Goal: Task Accomplishment & Management: Use online tool/utility

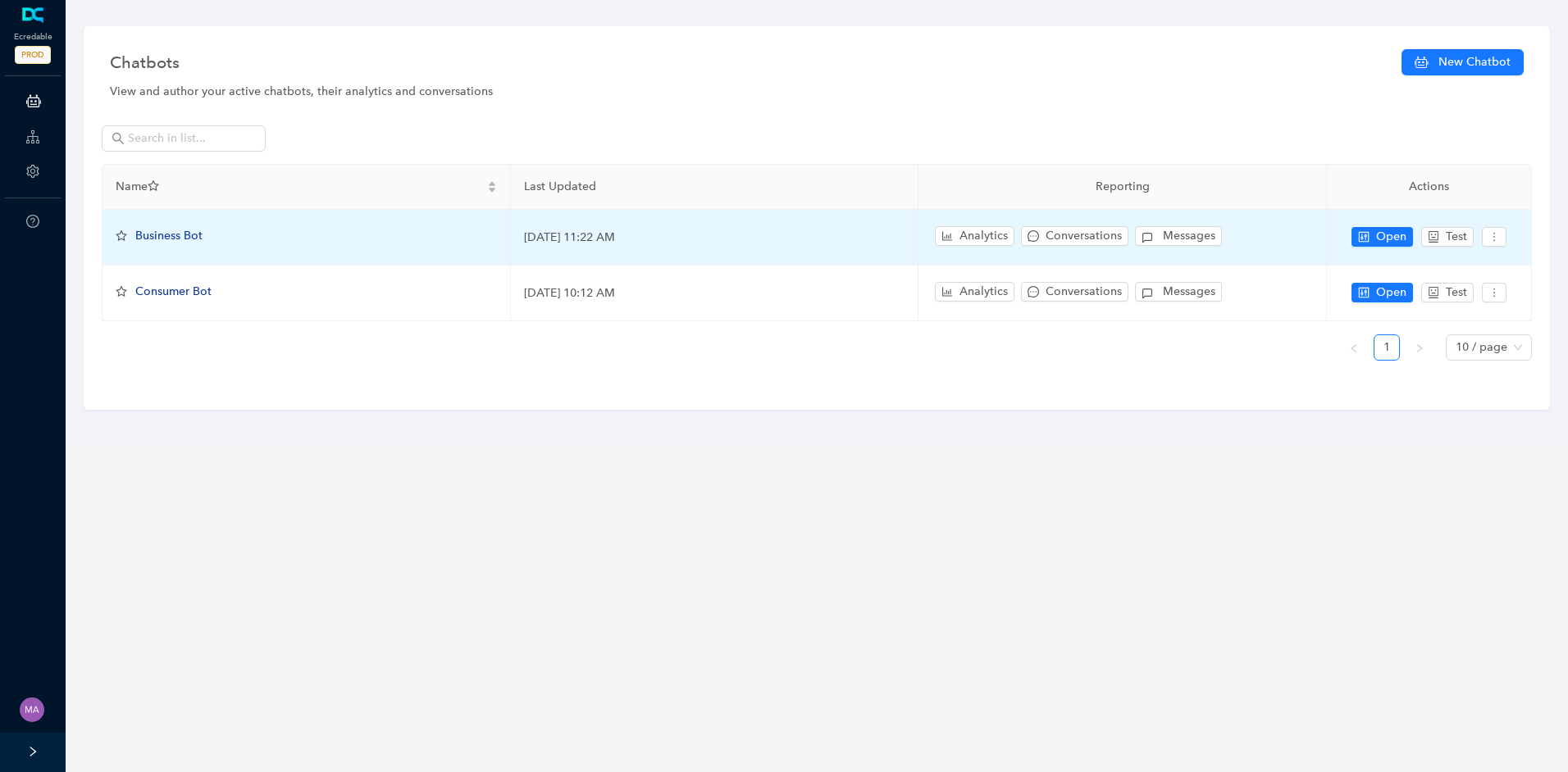
click at [188, 228] on span "Business Bot" at bounding box center [169, 235] width 68 height 14
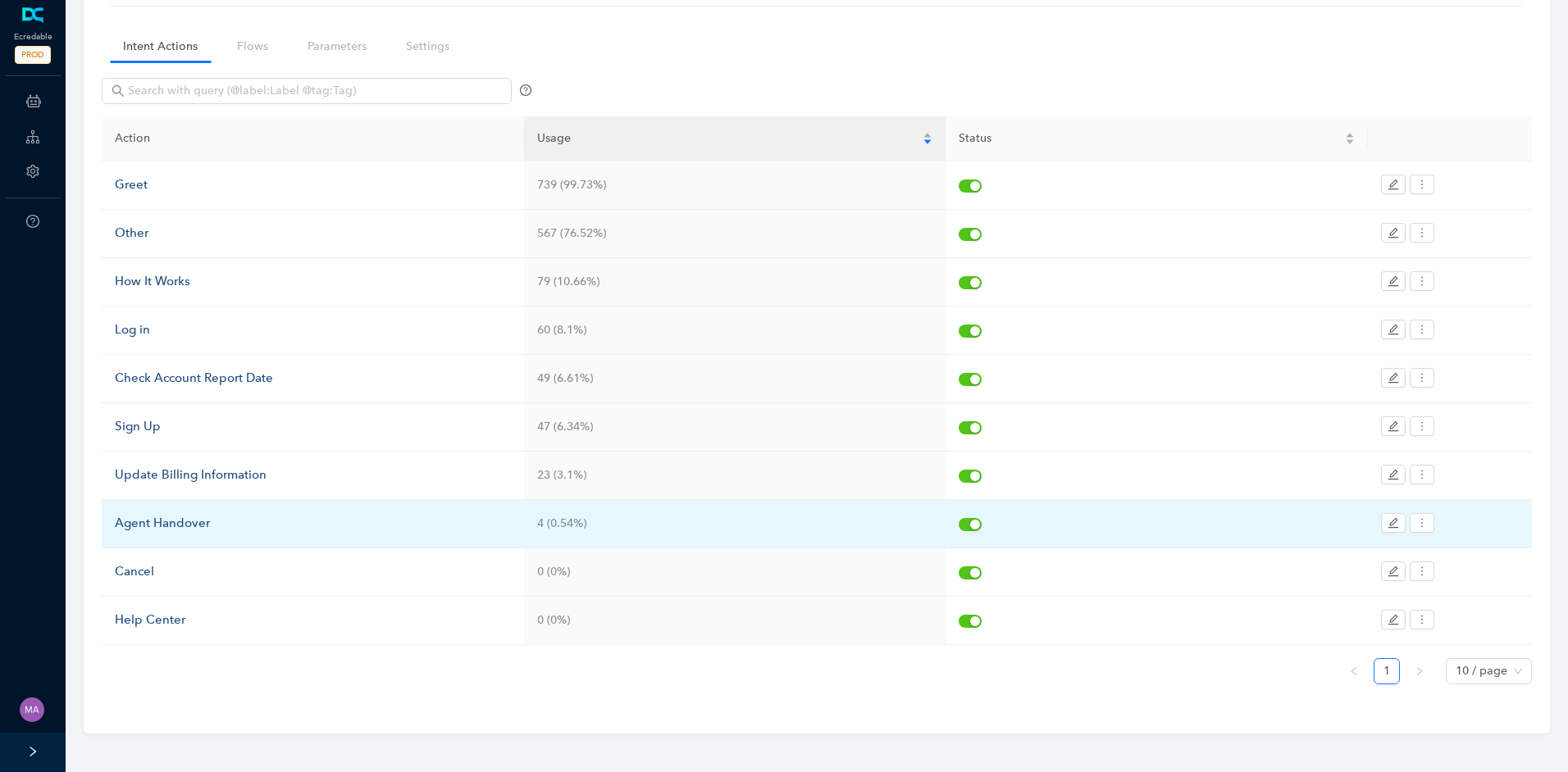
scroll to position [107, 0]
click at [213, 521] on div "Agent Handover" at bounding box center [312, 523] width 396 height 19
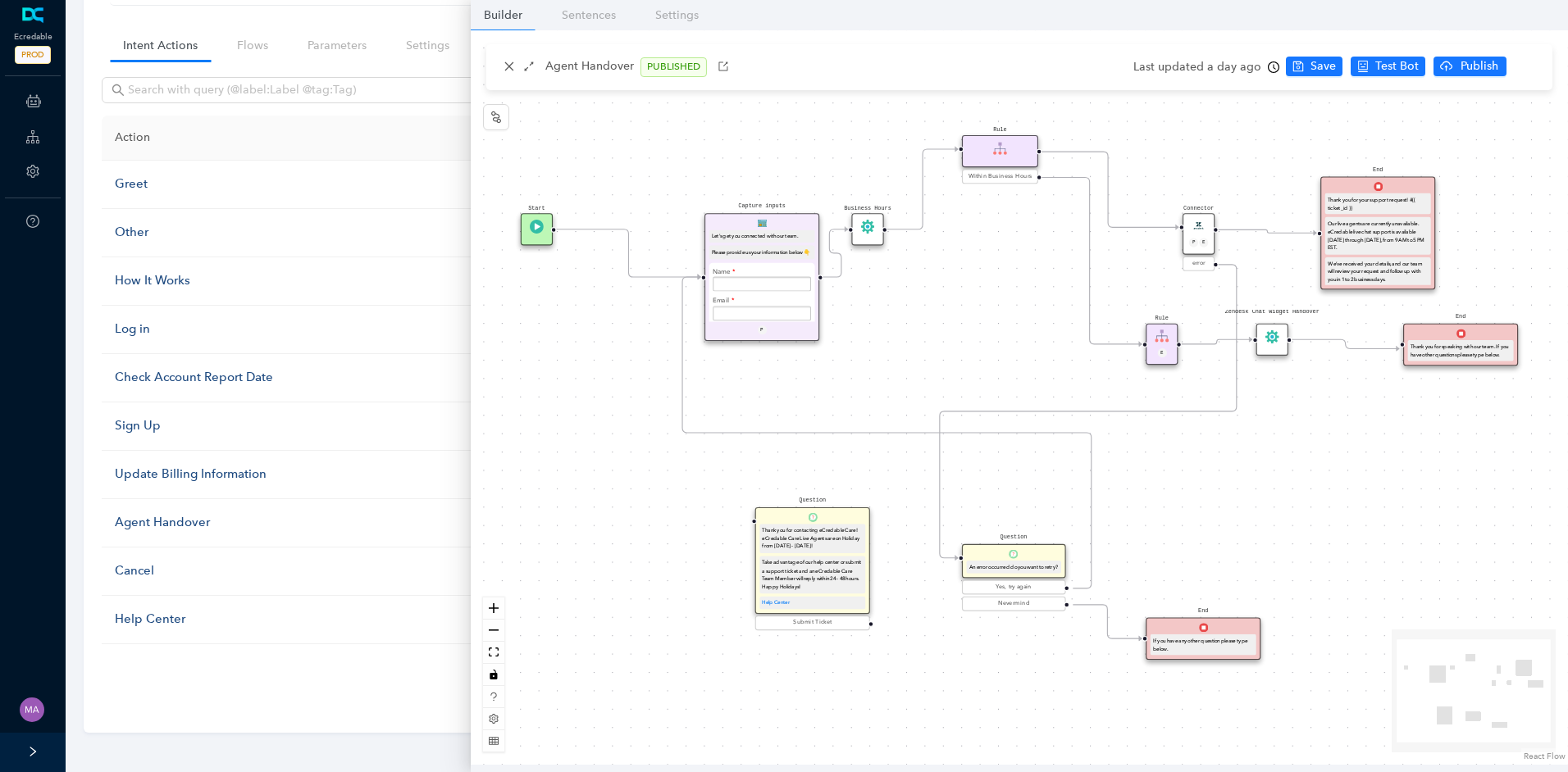
click at [837, 279] on circle "Edge from e7b41dfe-3bde-c007-c096-cef069175f45 to ec9b0b58-7d9d-1907-132b-3d250…" at bounding box center [831, 277] width 18 height 18
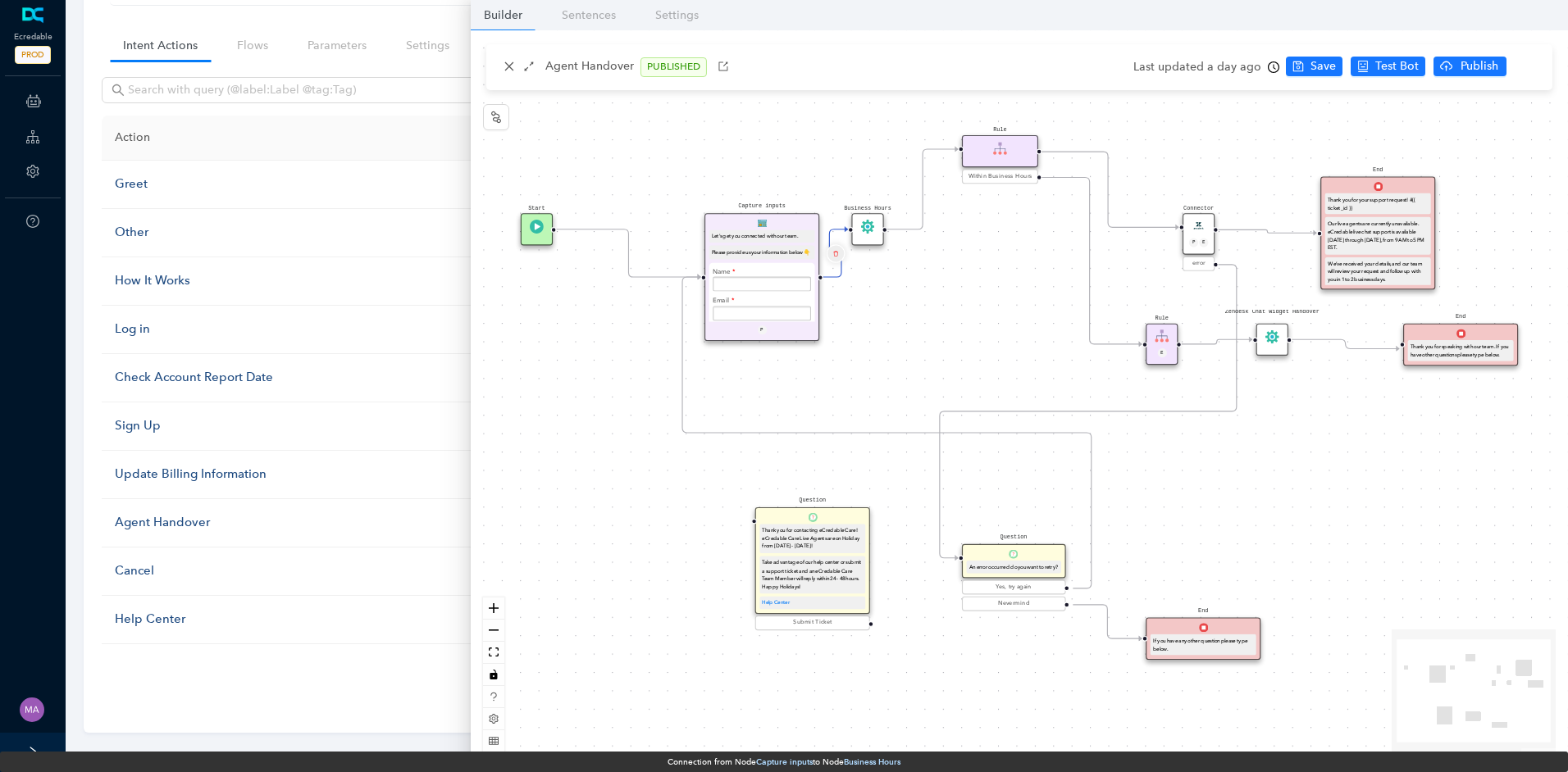
click at [836, 252] on icon "delete" at bounding box center [835, 252] width 6 height 11
click at [923, 218] on span "Yes" at bounding box center [932, 215] width 18 height 18
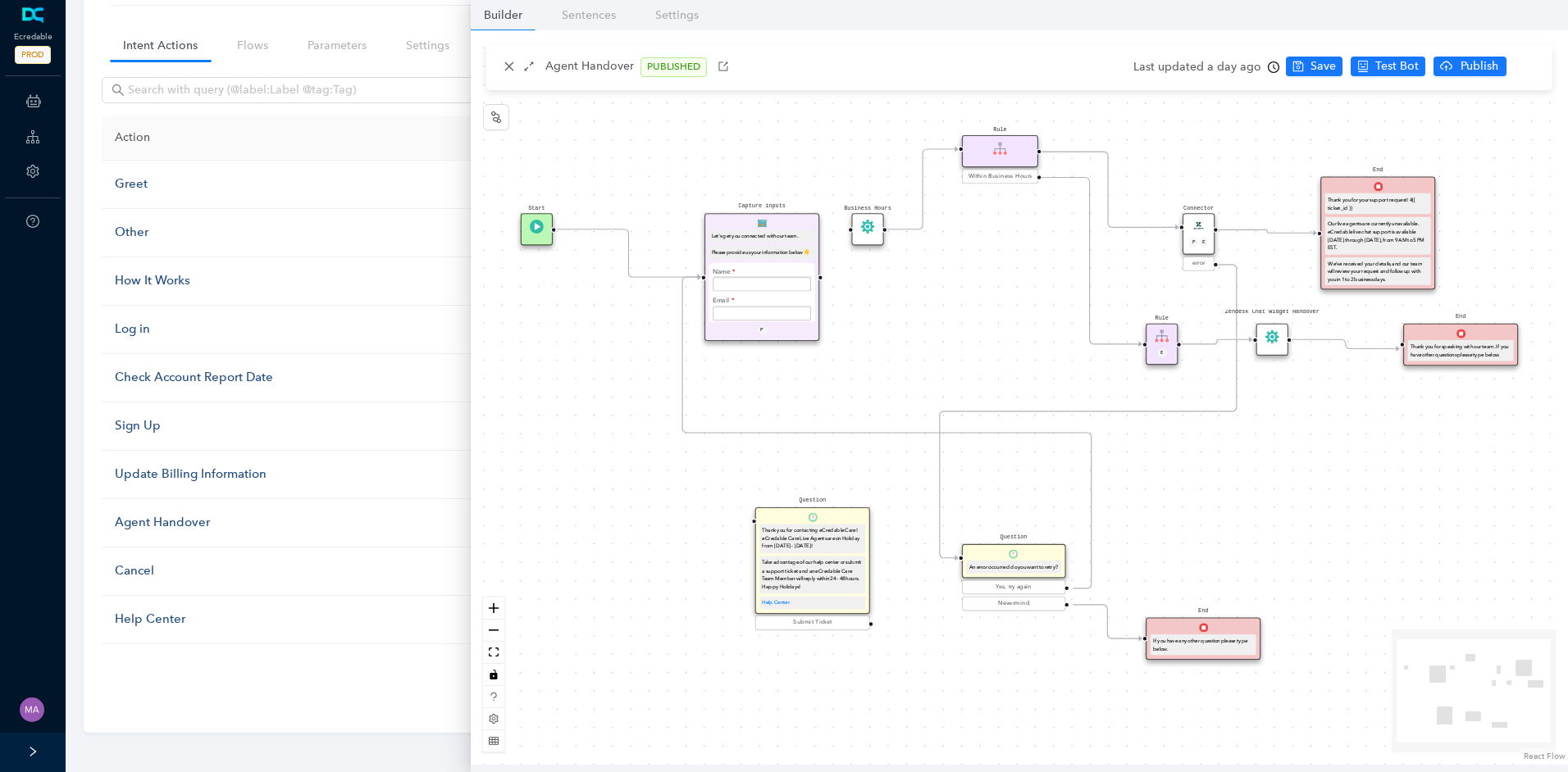
click at [1269, 233] on icon "Edge from e482f140-49c1-bae9-e202-e24a98815977 to f68cb803-94d7-777c-bd66-ebef2…" at bounding box center [1267, 230] width 99 height 3
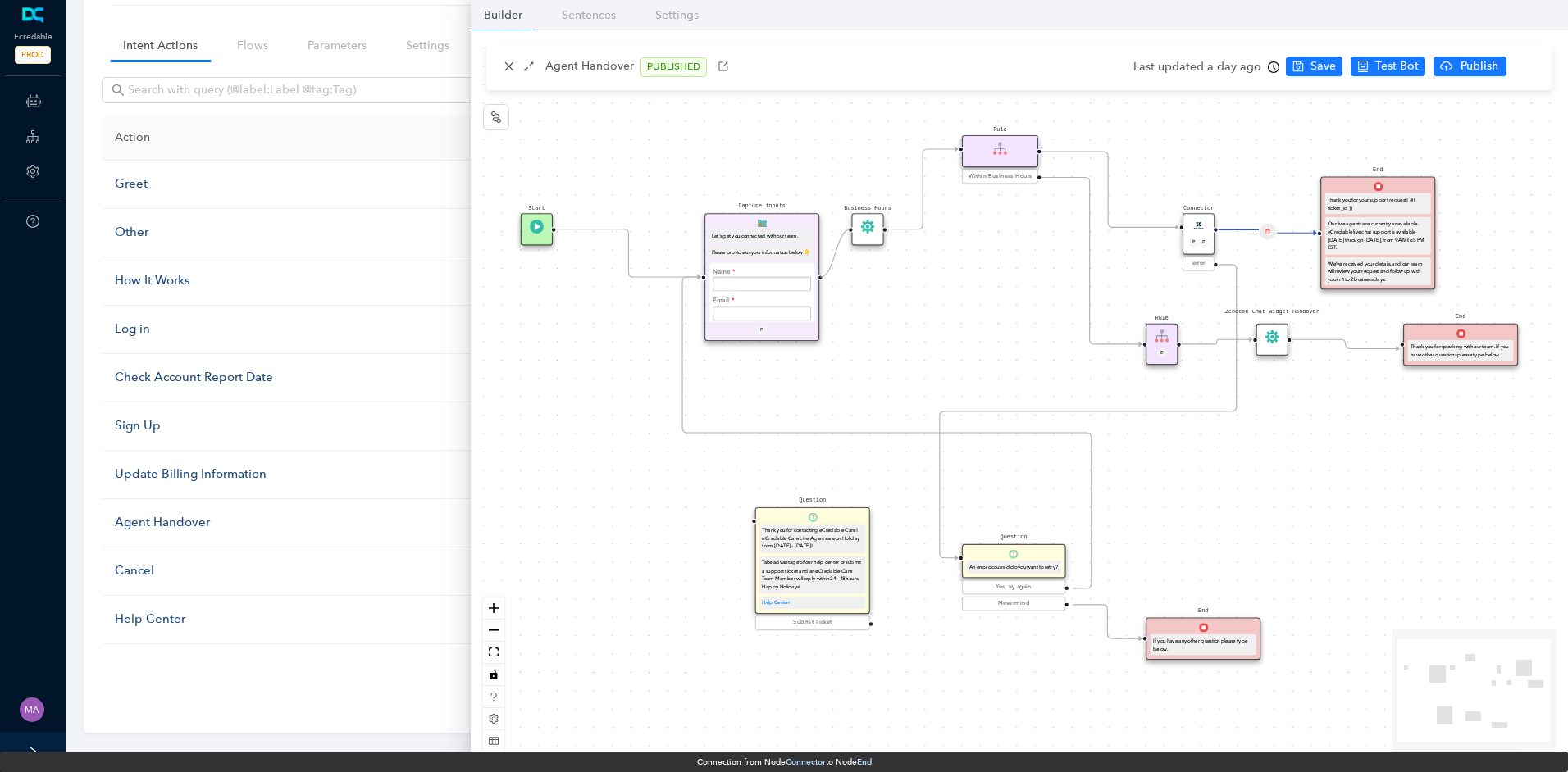
drag, startPoint x: 821, startPoint y: 277, endPoint x: 847, endPoint y: 237, distance: 47.7
click at [847, 237] on div "Start End If you have any other question please type below. Connector P E error…" at bounding box center [1020, 397] width 1097 height 734
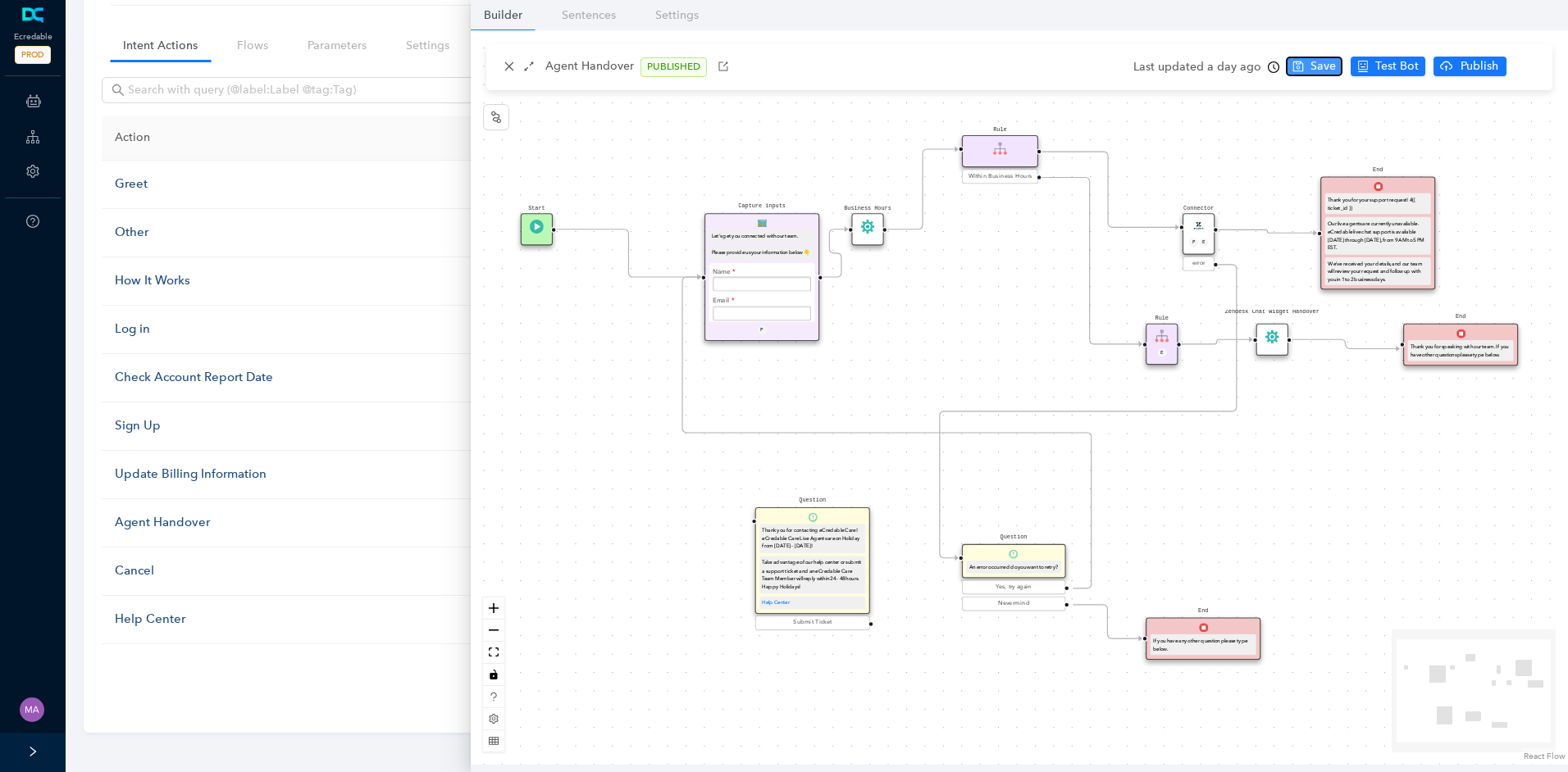
click at [1300, 68] on button "Save" at bounding box center [1314, 66] width 56 height 19
